Goal: Find specific page/section: Find specific page/section

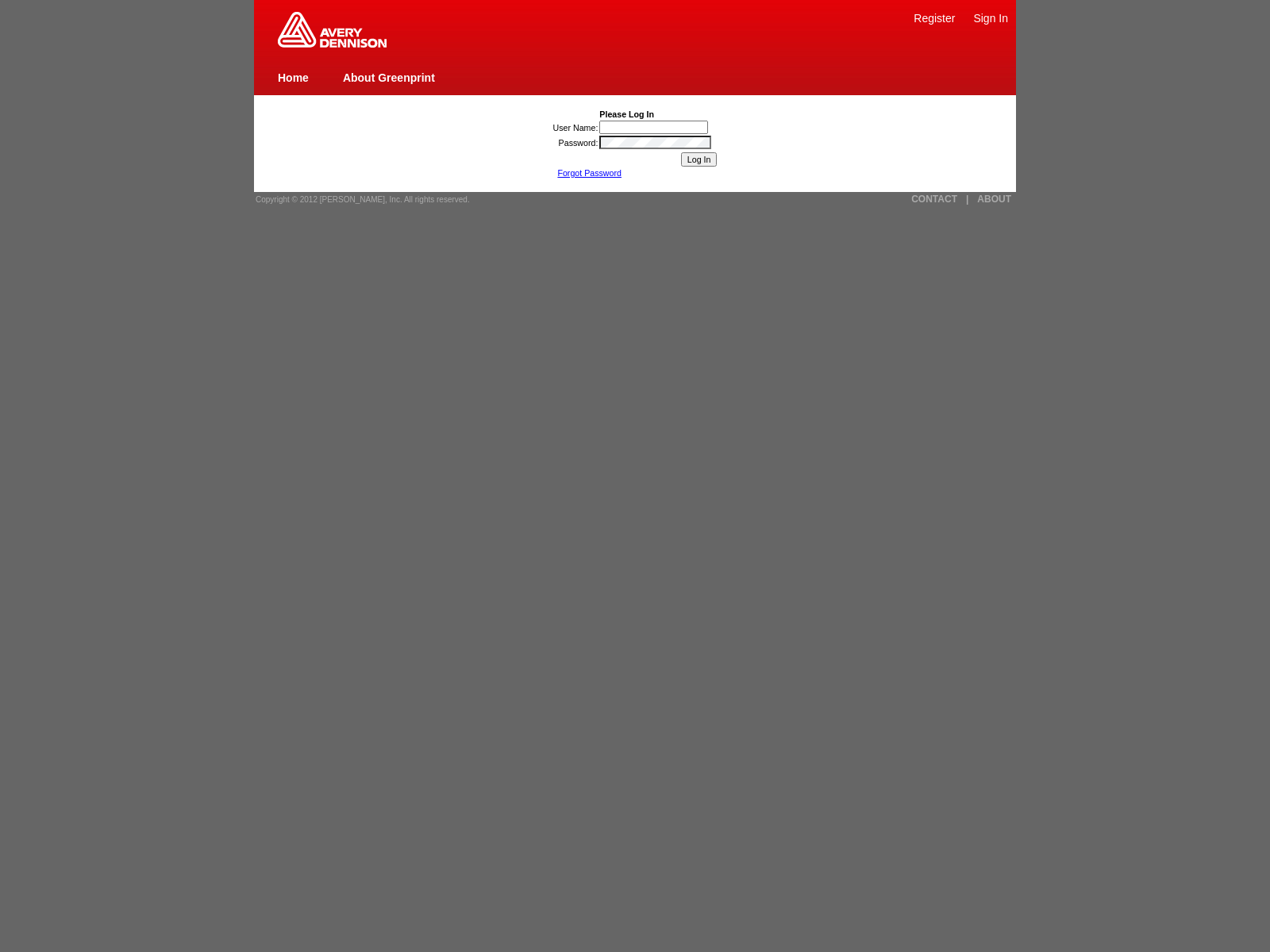
click at [994, 200] on link "ABOUT" at bounding box center [994, 199] width 34 height 11
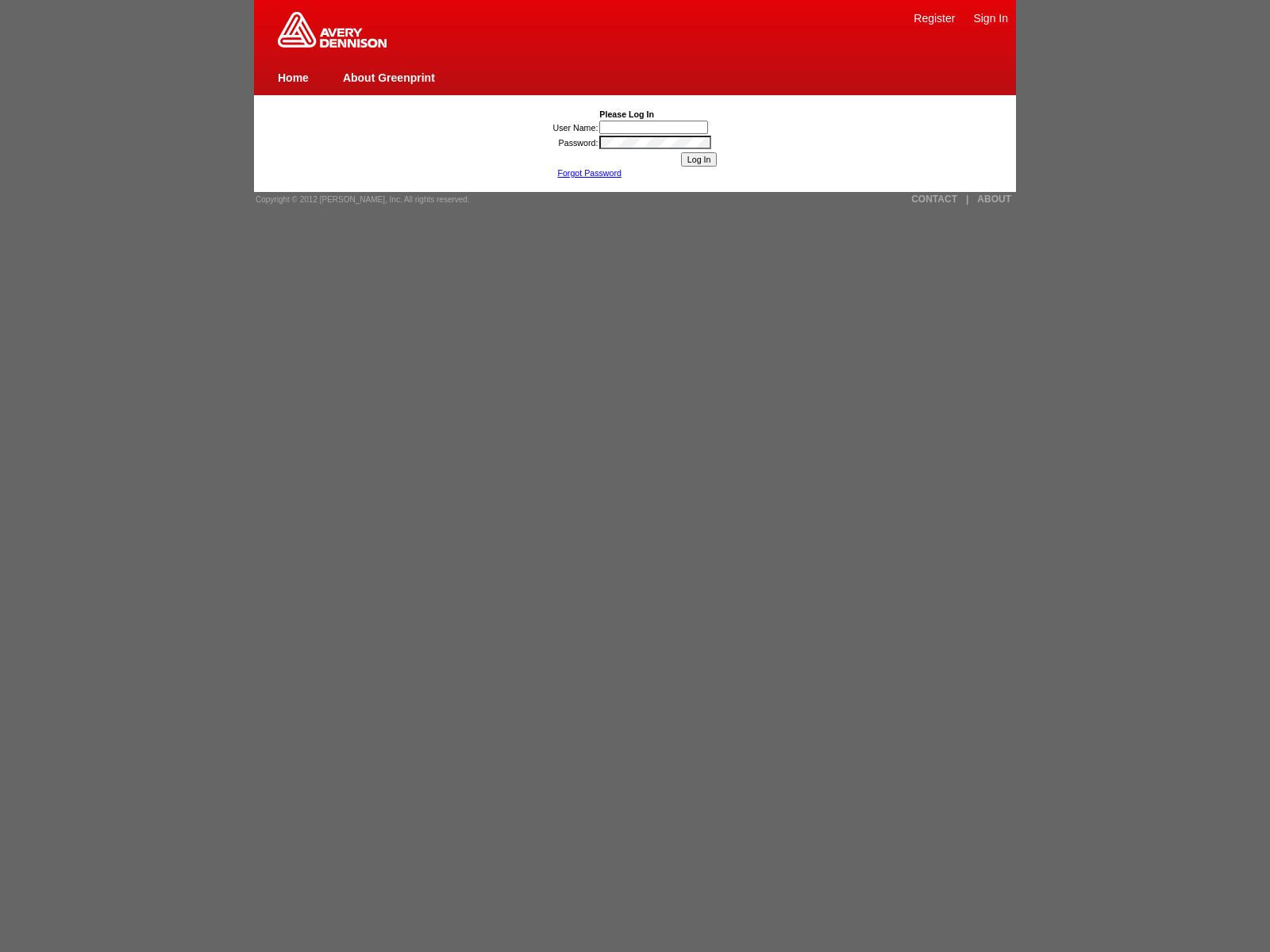
click at [994, 200] on link "ABOUT" at bounding box center [994, 199] width 34 height 11
